Goal: Information Seeking & Learning: Learn about a topic

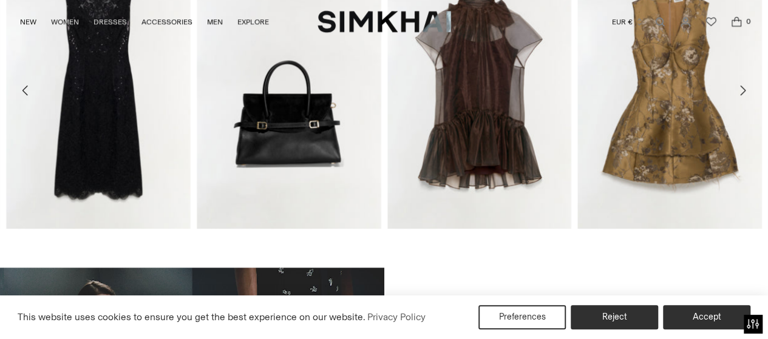
scroll to position [59, 0]
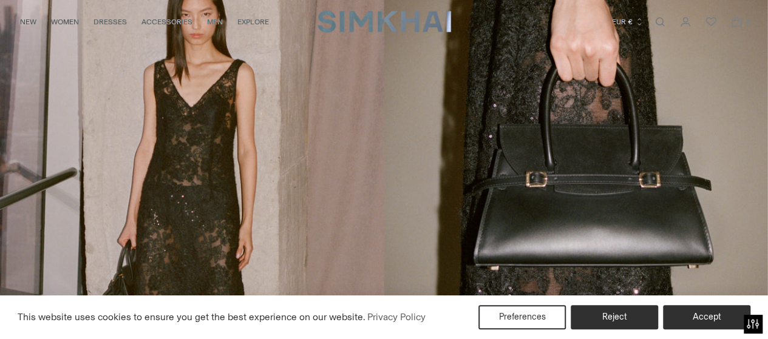
drag, startPoint x: 0, startPoint y: 0, endPoint x: 777, endPoint y: 26, distance: 777.1
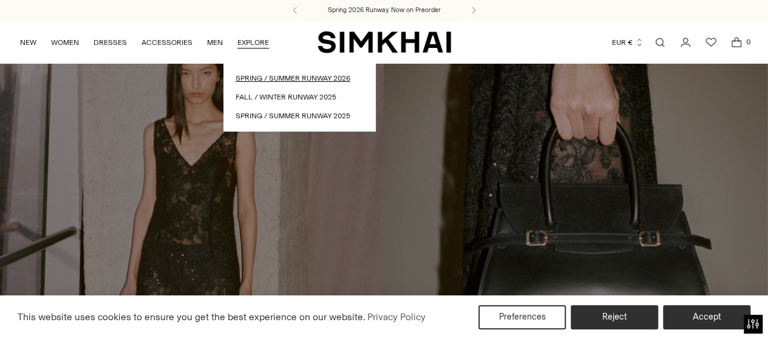
click at [278, 73] on link "Spring / Summer Runway 2026" at bounding box center [300, 79] width 128 height 12
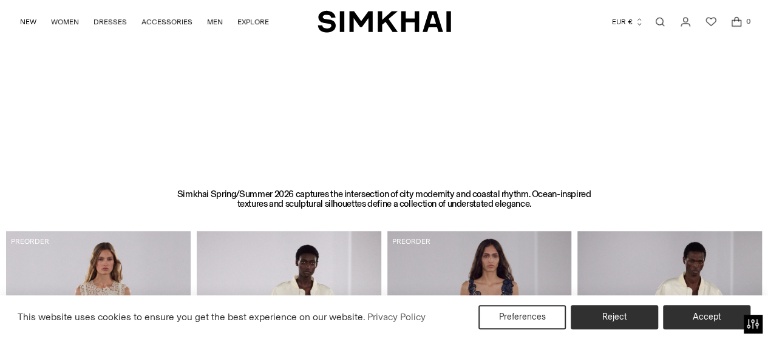
scroll to position [326, 0]
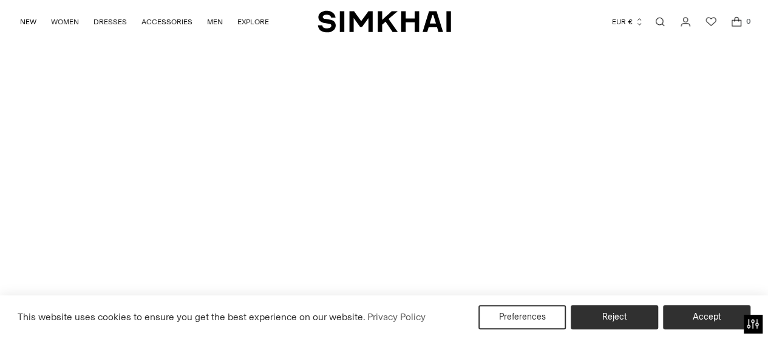
scroll to position [112, 0]
click at [714, 338] on div "This website uses cookies to ensure you get the best experience on our website.…" at bounding box center [384, 318] width 768 height 44
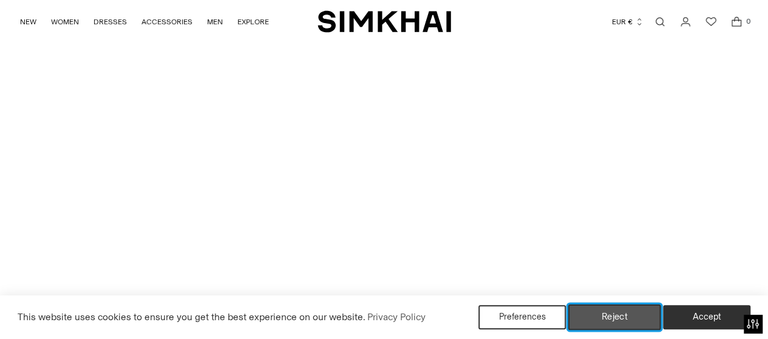
click at [630, 324] on button "Reject" at bounding box center [614, 318] width 93 height 26
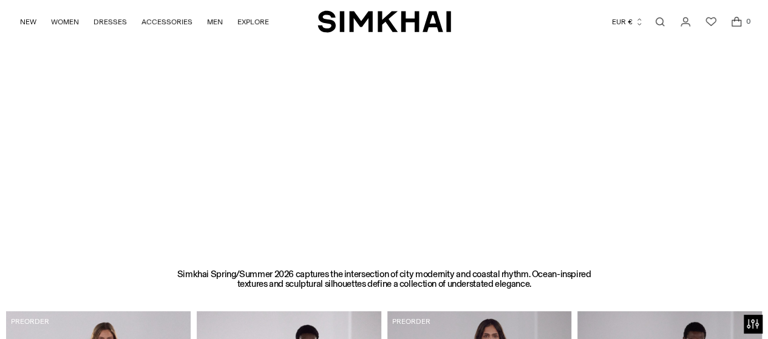
scroll to position [259, 0]
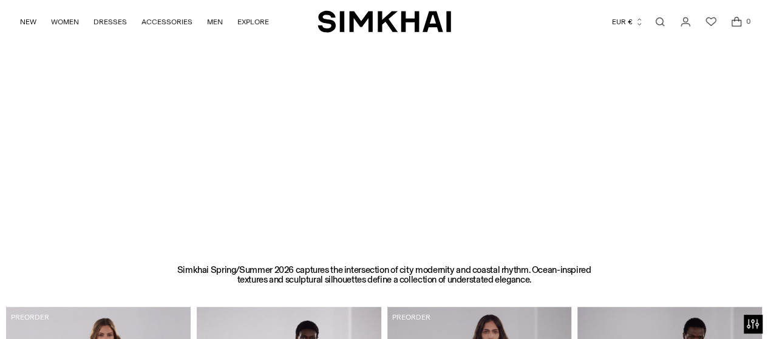
click at [645, 151] on div at bounding box center [384, 21] width 768 height 435
click at [758, 225] on div at bounding box center [384, 21] width 768 height 435
